Goal: Information Seeking & Learning: Learn about a topic

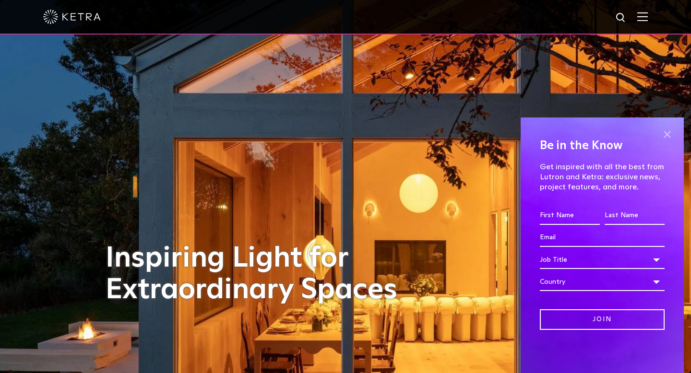
click at [670, 132] on span at bounding box center [666, 134] width 14 height 14
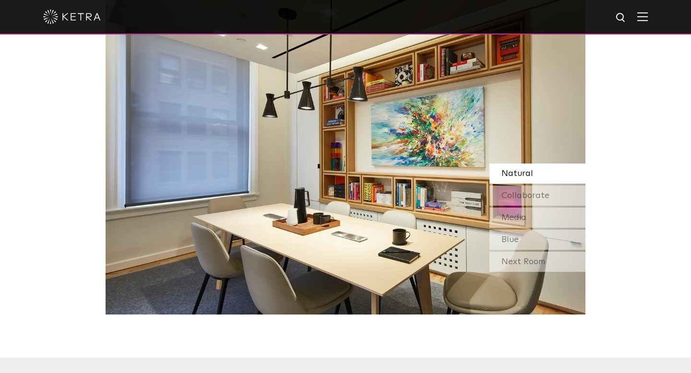
scroll to position [848, 0]
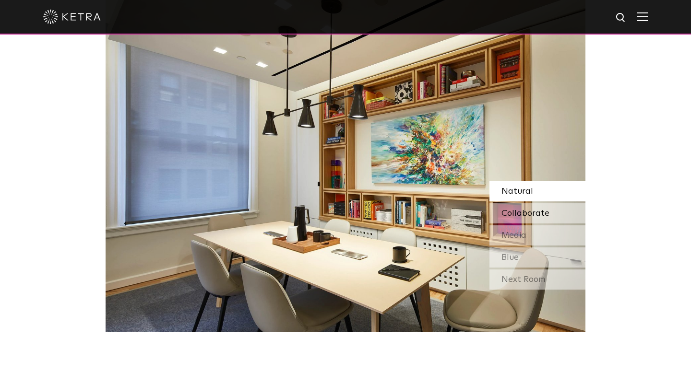
click at [547, 216] on div "Collaborate" at bounding box center [537, 213] width 96 height 20
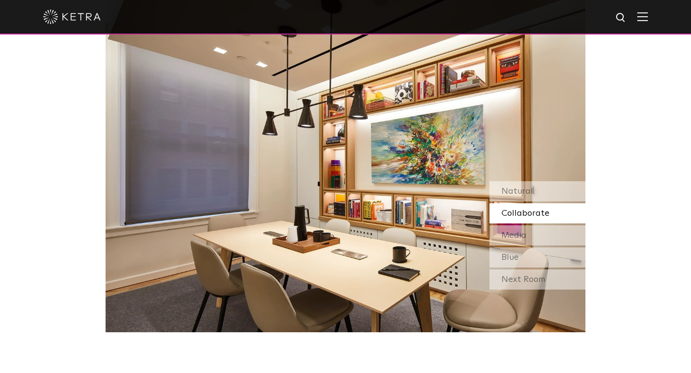
click at [539, 214] on span "Collaborate" at bounding box center [525, 213] width 48 height 9
click at [529, 235] on div "Media" at bounding box center [537, 235] width 96 height 20
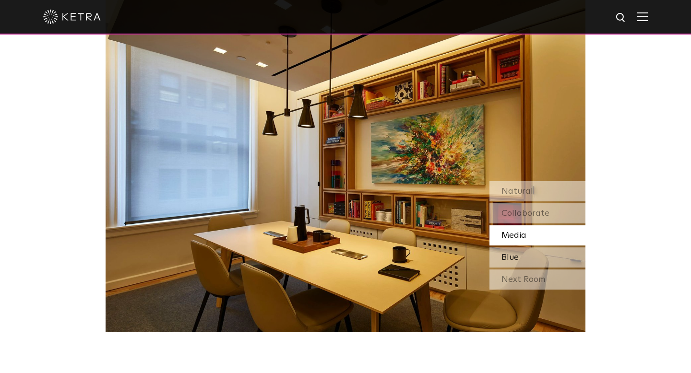
click at [512, 257] on span "Blue" at bounding box center [509, 257] width 17 height 9
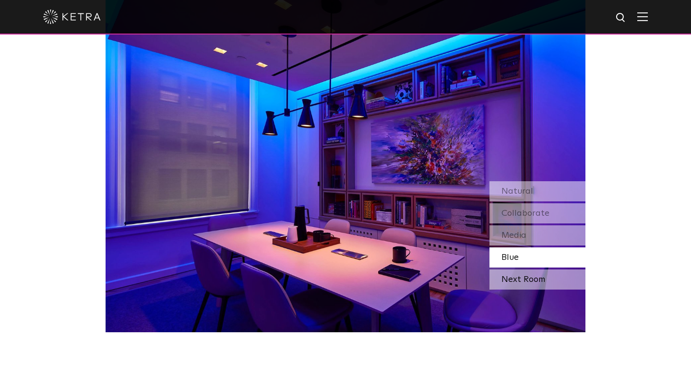
click at [517, 277] on div "Next Room" at bounding box center [537, 280] width 96 height 20
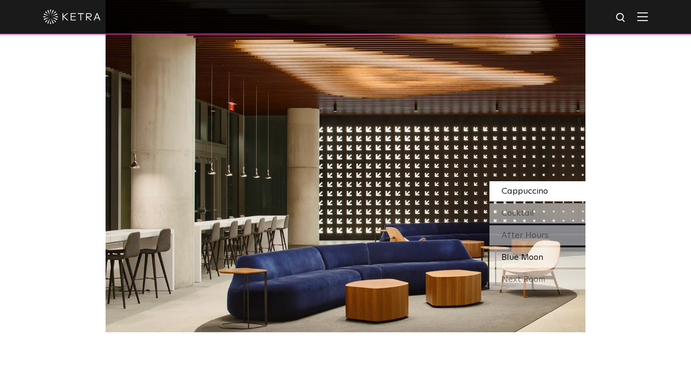
click at [526, 256] on span "Blue Moon" at bounding box center [522, 257] width 42 height 9
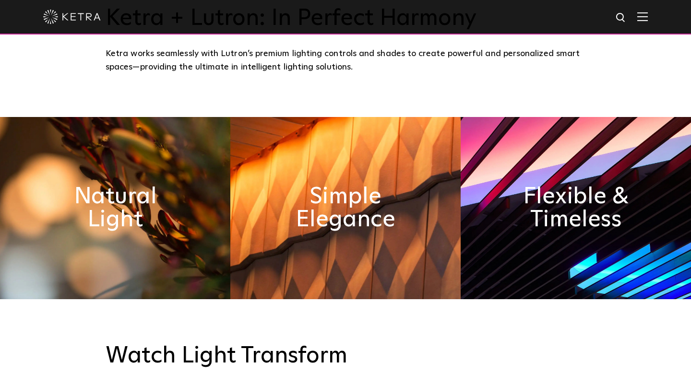
scroll to position [414, 0]
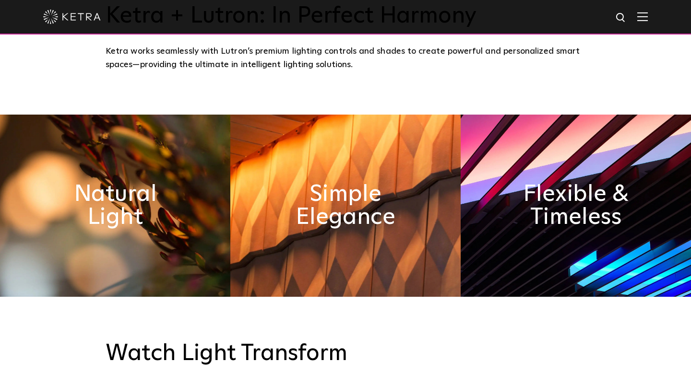
click at [189, 223] on img at bounding box center [115, 206] width 230 height 182
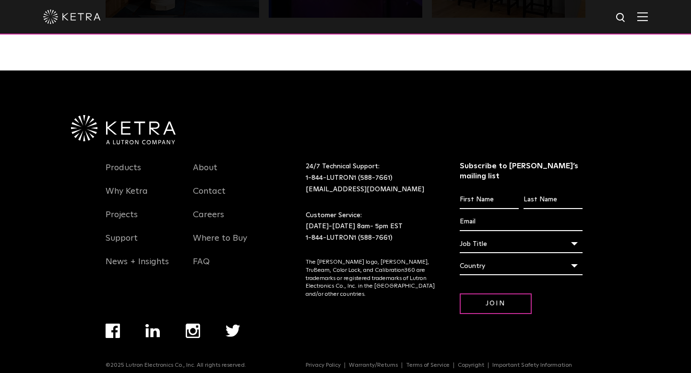
scroll to position [2015, 0]
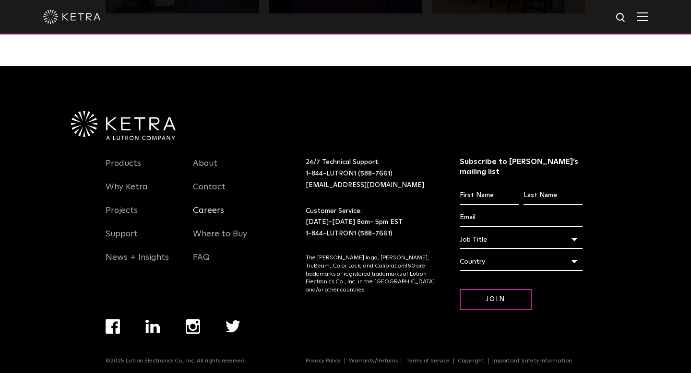
click at [214, 211] on link "Careers" at bounding box center [208, 216] width 31 height 22
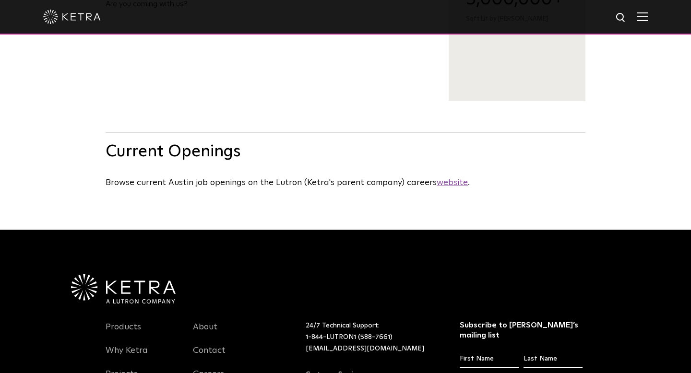
scroll to position [401, 0]
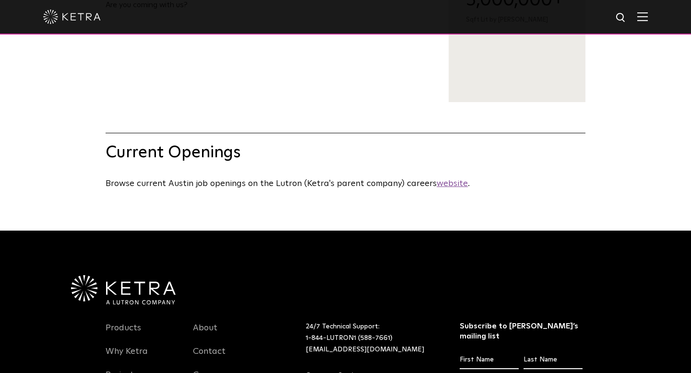
click at [188, 186] on span "Browse current Austin job openings on the Lutron (Ketra's parent company) caree…" at bounding box center [288, 183] width 364 height 9
click at [446, 182] on u "website" at bounding box center [451, 183] width 31 height 9
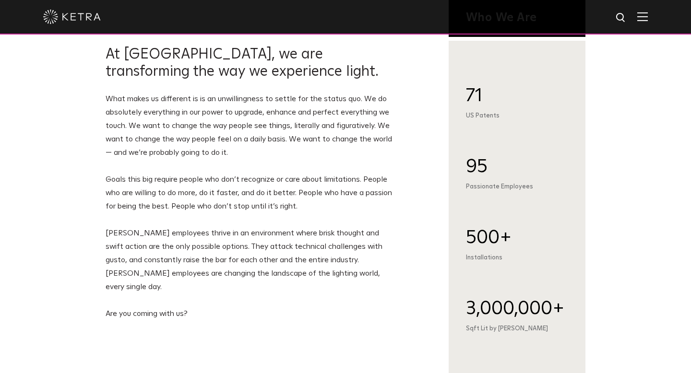
scroll to position [0, 0]
